Goal: Navigation & Orientation: Find specific page/section

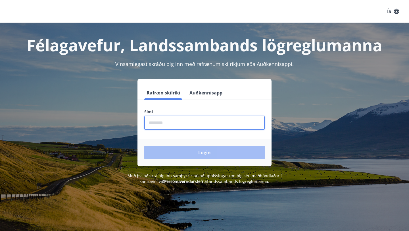
click at [172, 124] on input "phone" at bounding box center [204, 123] width 120 height 14
type input "********"
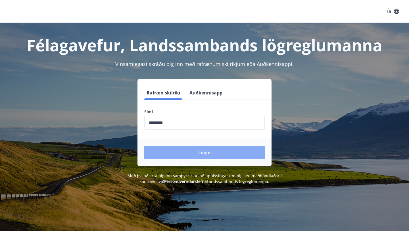
click at [190, 150] on button "Login" at bounding box center [204, 152] width 120 height 14
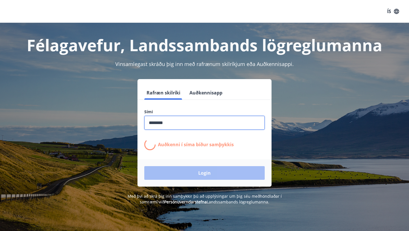
drag, startPoint x: 173, startPoint y: 124, endPoint x: 146, endPoint y: 122, distance: 26.8
click at [146, 122] on input "phone" at bounding box center [204, 123] width 120 height 14
click at [119, 124] on div "Rafræn skilríki Auðkennisapp Sími ​ Auðkenni í síma bíður samþykkis Login" at bounding box center [204, 132] width 395 height 107
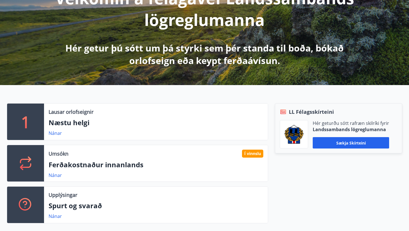
scroll to position [93, 0]
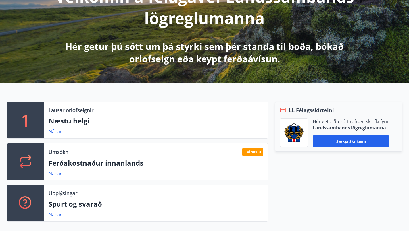
click at [62, 173] on div "Nánar" at bounding box center [58, 173] width 18 height 7
click at [58, 174] on link "Nánar" at bounding box center [55, 173] width 13 height 6
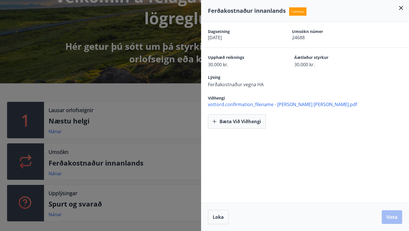
click at [178, 138] on div at bounding box center [204, 115] width 409 height 231
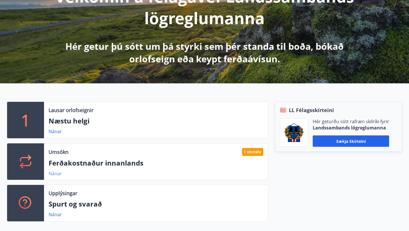
click at [57, 176] on link "Nánar" at bounding box center [55, 173] width 13 height 6
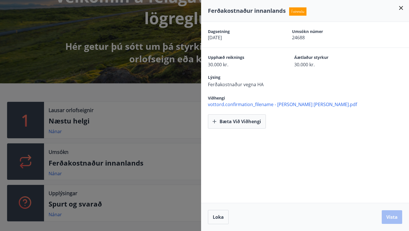
click at [402, 9] on icon at bounding box center [401, 8] width 4 height 4
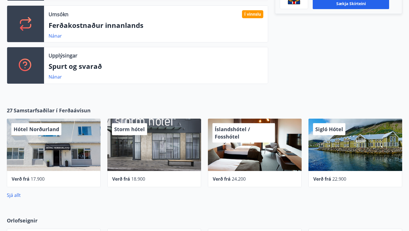
scroll to position [232, 0]
